Goal: Transaction & Acquisition: Obtain resource

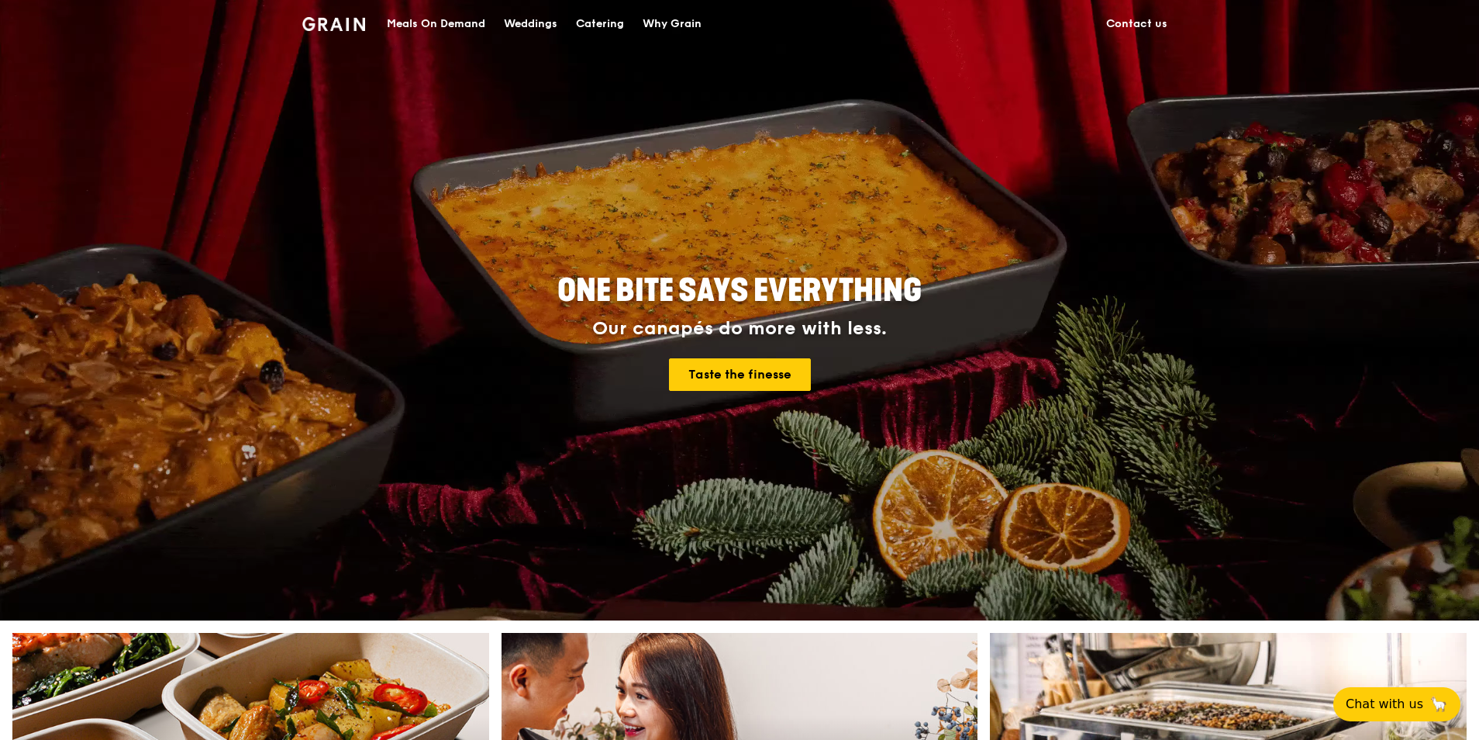
click at [605, 21] on div "Catering" at bounding box center [600, 24] width 48 height 47
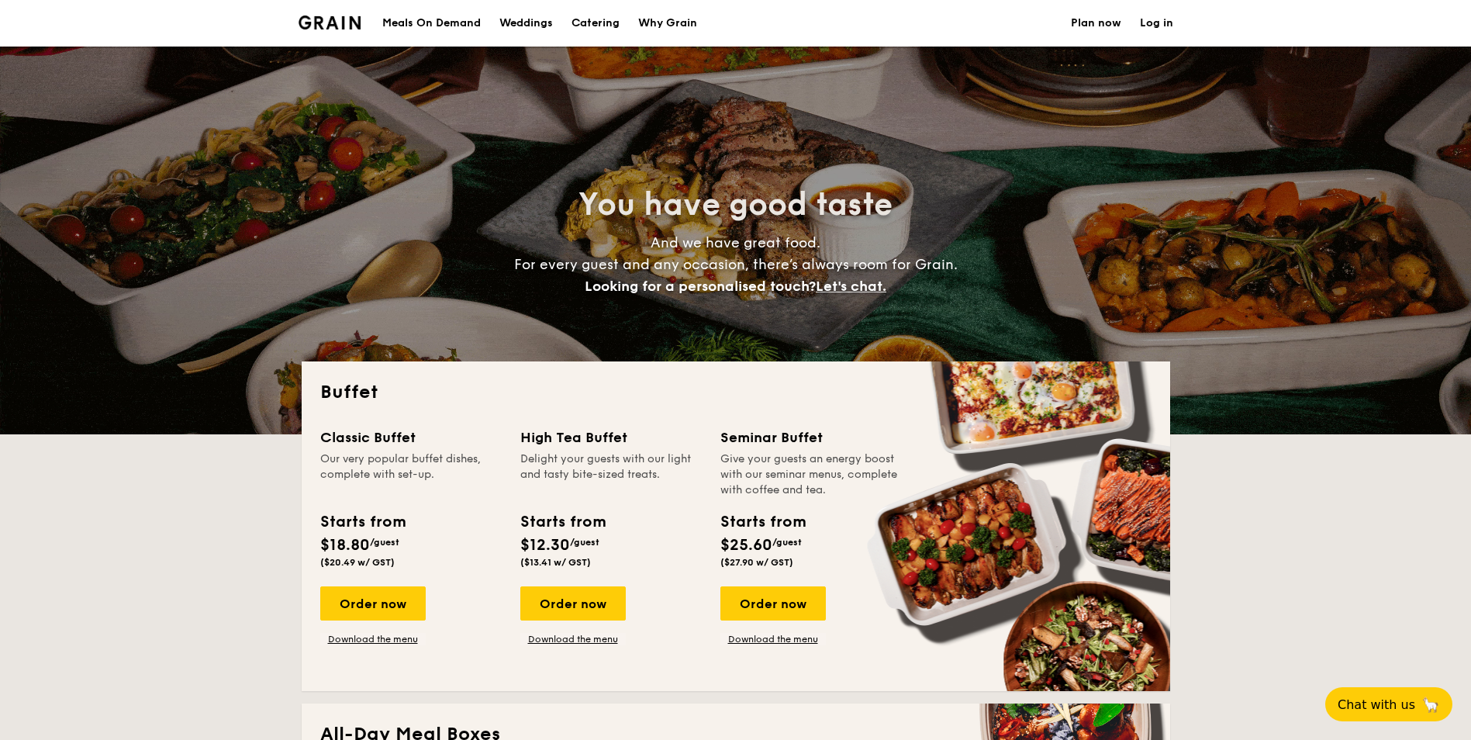
select select
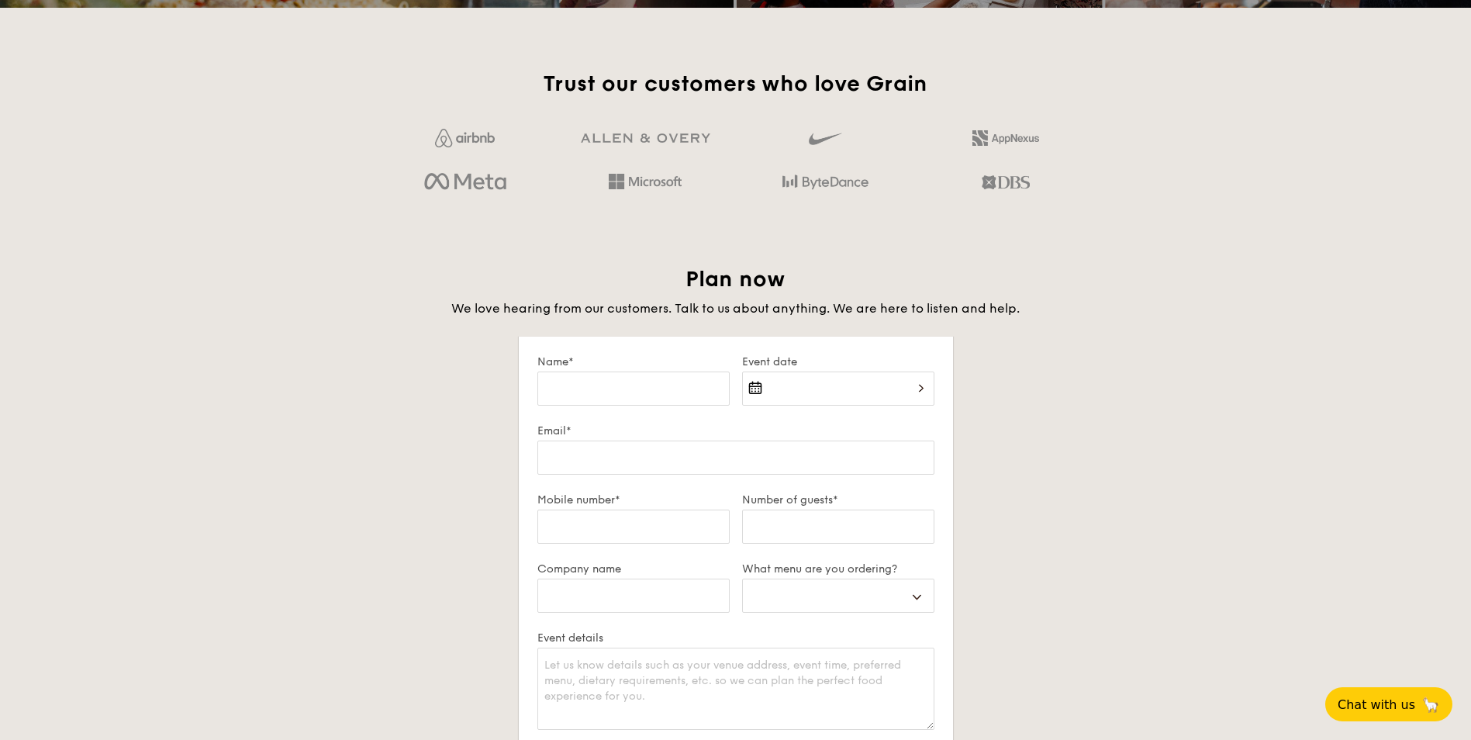
scroll to position [2481, 0]
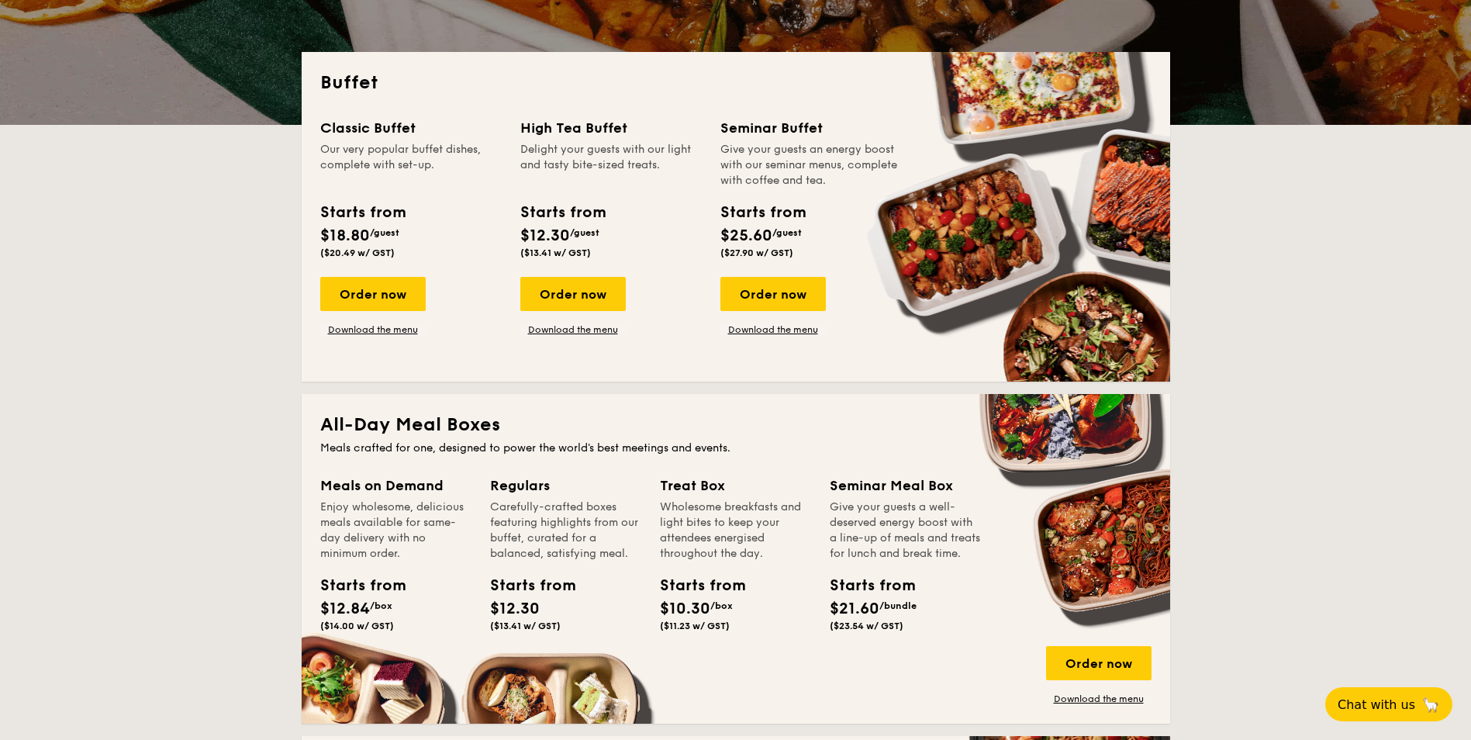
scroll to position [0, 0]
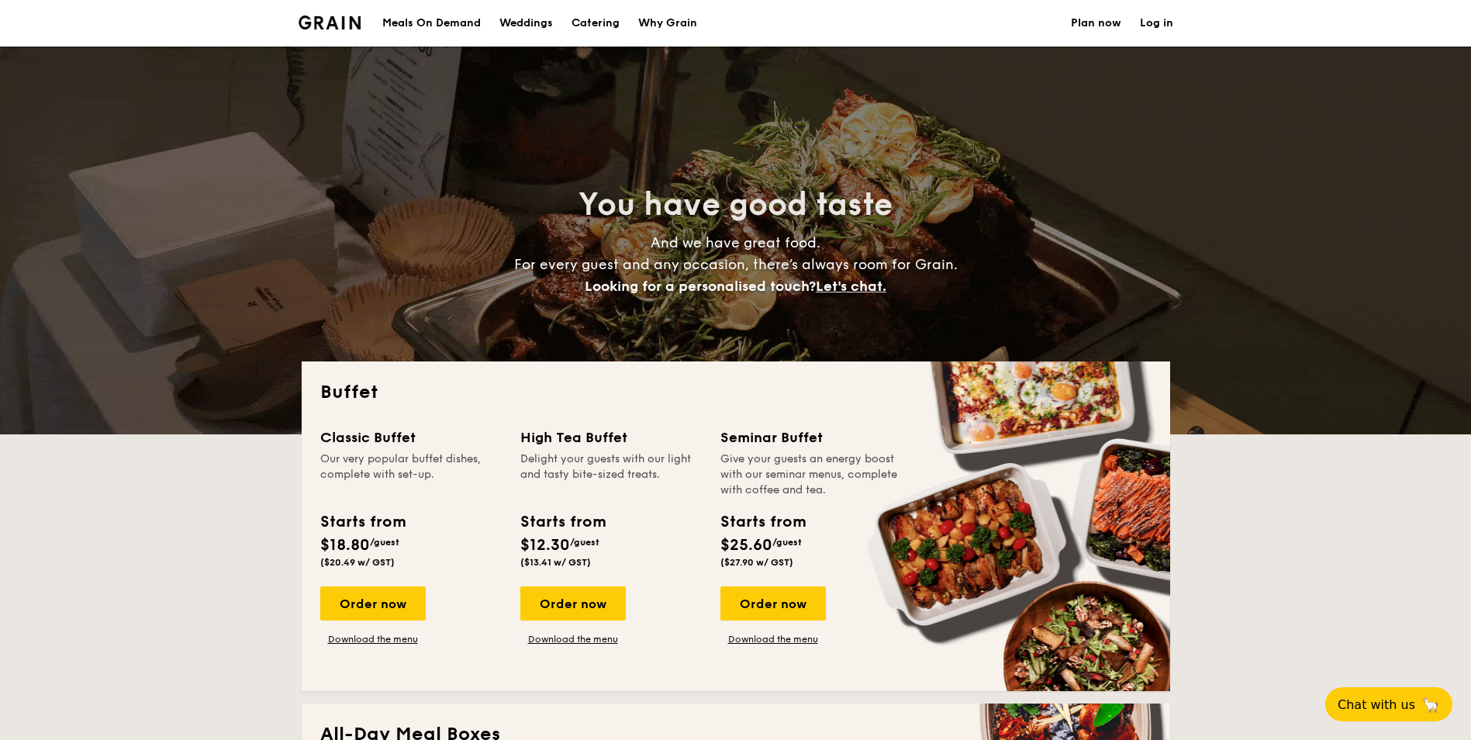
click at [595, 29] on h1 "Catering" at bounding box center [595, 23] width 48 height 47
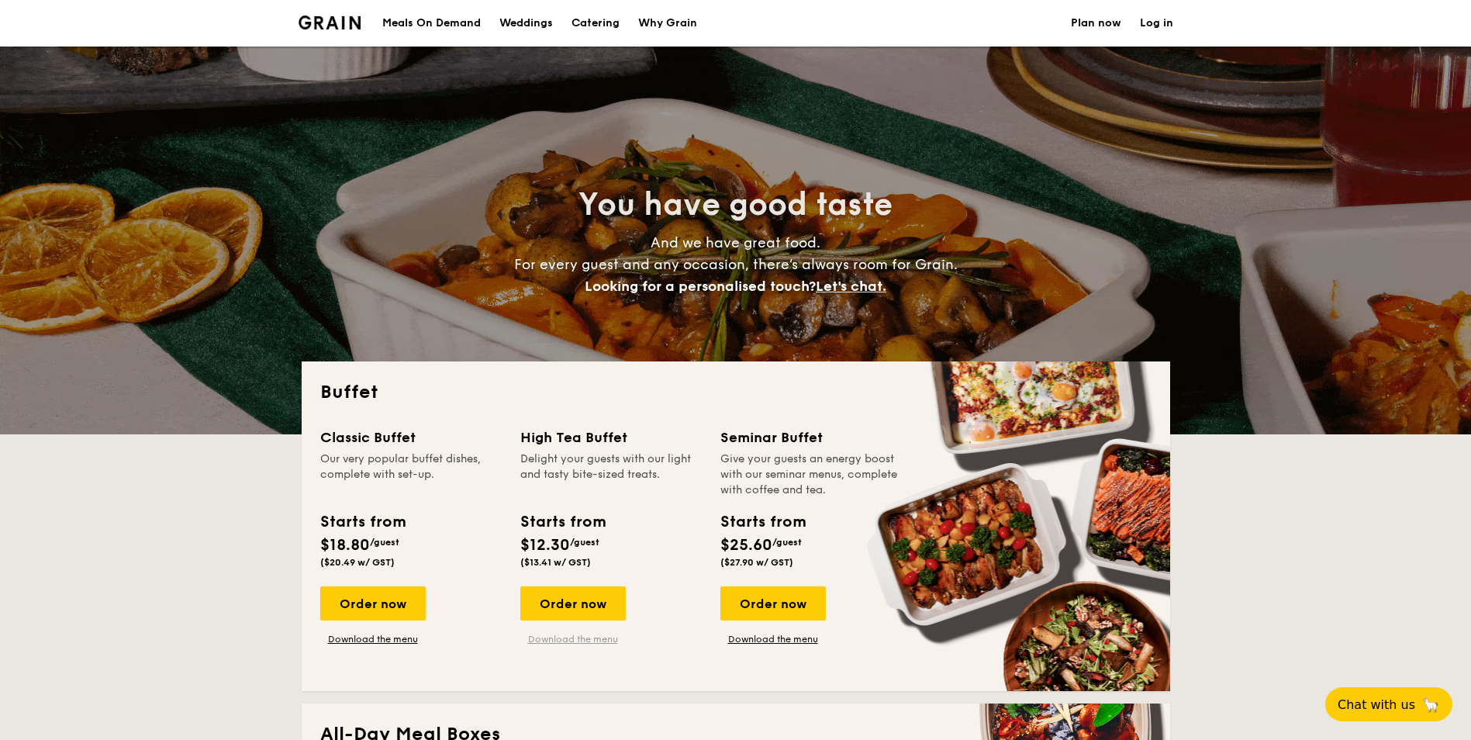
click at [564, 639] on link "Download the menu" at bounding box center [572, 639] width 105 height 12
